Goal: Information Seeking & Learning: Find contact information

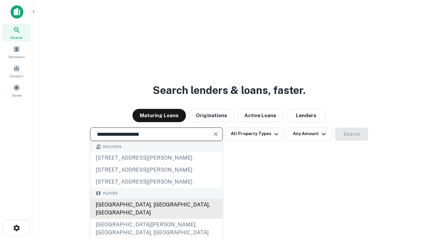
click at [156, 219] on div "Santa Monica, CA, USA" at bounding box center [156, 209] width 132 height 20
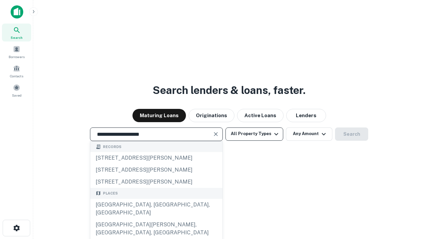
type input "**********"
click at [254, 134] on button "All Property Types" at bounding box center [255, 134] width 58 height 13
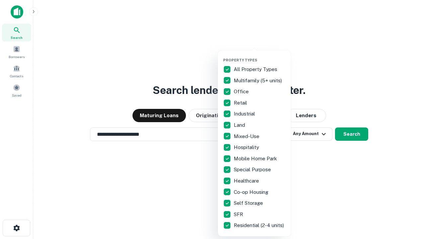
click at [260, 56] on button "button" at bounding box center [259, 56] width 73 height 0
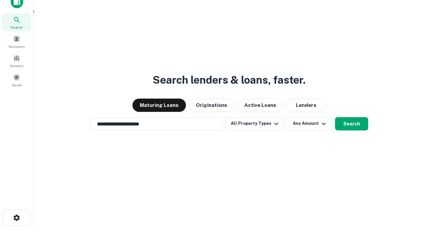
scroll to position [4, 80]
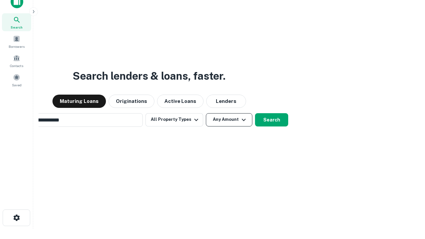
click at [206, 113] on button "Any Amount" at bounding box center [229, 119] width 46 height 13
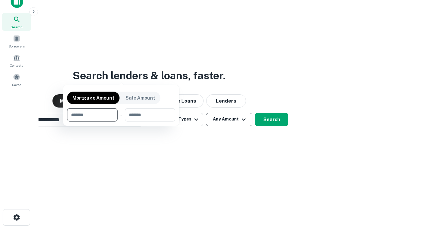
scroll to position [48, 188]
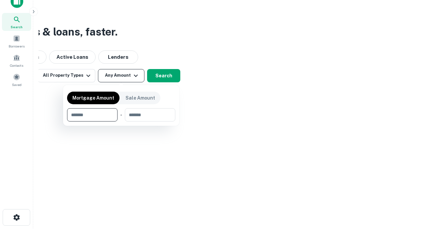
type input "*******"
click at [121, 122] on button "button" at bounding box center [121, 122] width 108 height 0
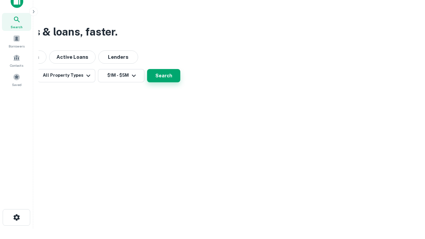
click at [180, 82] on button "Search" at bounding box center [163, 75] width 33 height 13
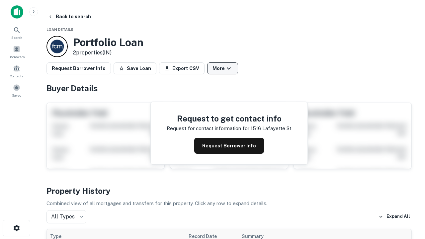
click at [223, 68] on button "More" at bounding box center [222, 68] width 31 height 12
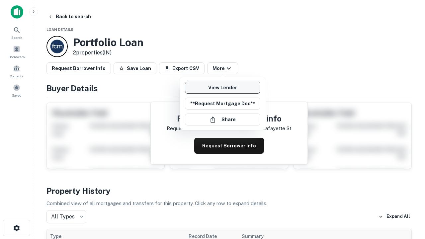
click at [223, 88] on link "View Lender" at bounding box center [222, 88] width 75 height 12
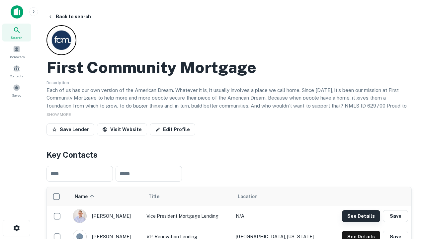
click at [361, 216] on button "See Details" at bounding box center [361, 216] width 38 height 12
click at [16, 228] on icon "button" at bounding box center [17, 228] width 8 height 8
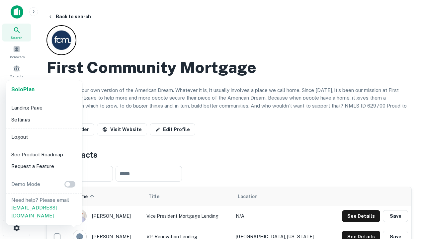
click at [44, 137] on li "Logout" at bounding box center [44, 137] width 71 height 12
